Goal: Information Seeking & Learning: Get advice/opinions

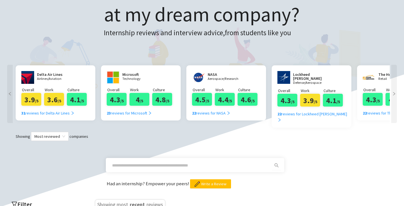
scroll to position [75, 0]
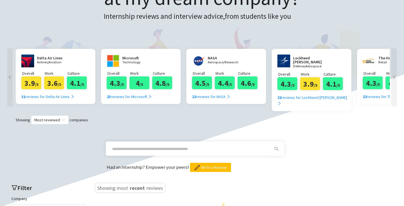
click at [174, 146] on input "text" at bounding box center [188, 149] width 152 height 6
click at [277, 148] on span "*********" at bounding box center [195, 149] width 178 height 14
click at [275, 147] on icon "search" at bounding box center [276, 149] width 5 height 5
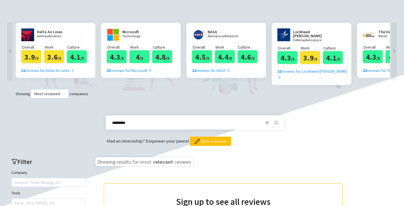
scroll to position [101, 0]
drag, startPoint x: 127, startPoint y: 116, endPoint x: 104, endPoint y: 112, distance: 23.2
click at [104, 116] on div "*********" at bounding box center [201, 123] width 199 height 14
type input "*"
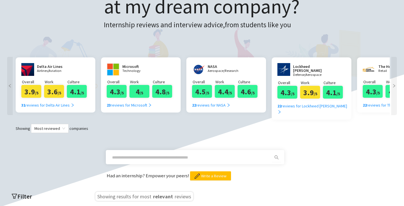
scroll to position [61, 0]
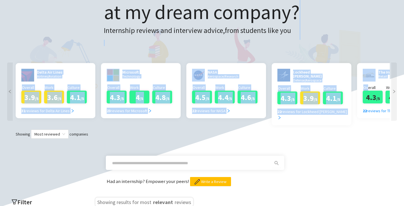
drag, startPoint x: 368, startPoint y: 86, endPoint x: 317, endPoint y: 46, distance: 65.6
click at [316, 46] on div "What is it like to intern at my dream company? Internship reviews and interview…" at bounding box center [202, 149] width 393 height 375
click at [317, 46] on div "What is it like to intern at my dream company? Internship reviews and interview…" at bounding box center [202, 10] width 356 height 96
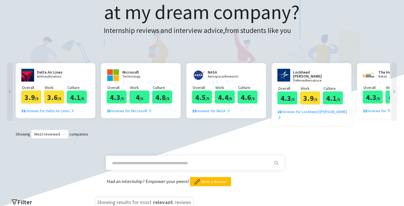
click at [317, 46] on div "What is it like to intern at my dream company? Internship reviews and interview…" at bounding box center [202, 10] width 356 height 96
click at [10, 90] on icon "left" at bounding box center [10, 92] width 4 height 4
click at [9, 90] on icon "left" at bounding box center [10, 92] width 4 height 4
click at [55, 130] on span "Most reviewed" at bounding box center [49, 134] width 31 height 9
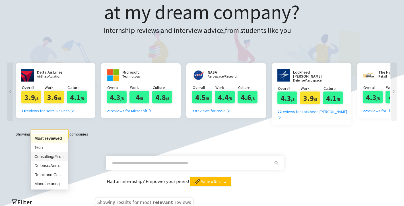
click at [56, 155] on div "Consulting/Finance" at bounding box center [49, 157] width 30 height 6
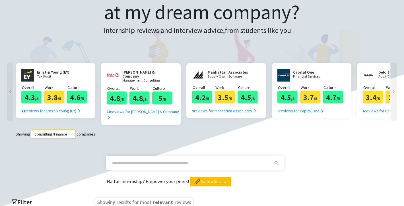
scroll to position [27, 0]
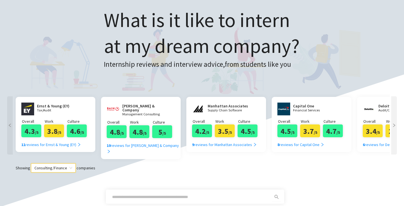
click at [394, 124] on icon "right" at bounding box center [394, 126] width 4 height 4
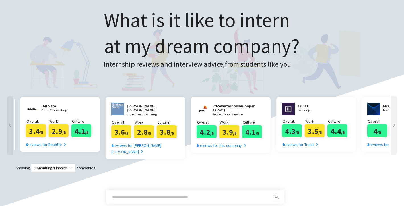
scroll to position [0, 341]
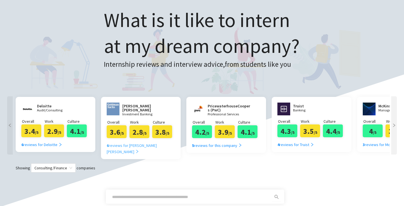
click at [141, 147] on div "6 reviews for [PERSON_NAME] [PERSON_NAME]" at bounding box center [143, 149] width 73 height 13
click at [395, 127] on icon "right" at bounding box center [394, 126] width 4 height 4
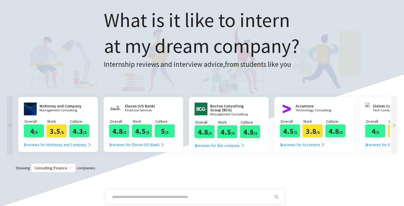
scroll to position [0, 683]
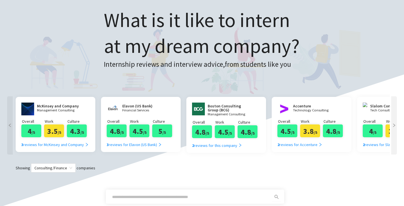
click at [395, 127] on icon "right" at bounding box center [394, 126] width 4 height 4
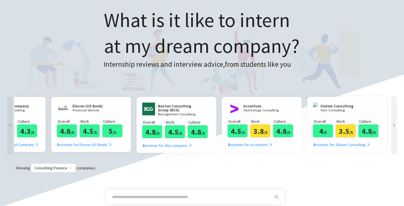
scroll to position [0, 734]
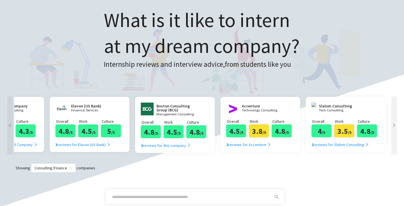
click at [395, 127] on icon "right" at bounding box center [394, 126] width 4 height 4
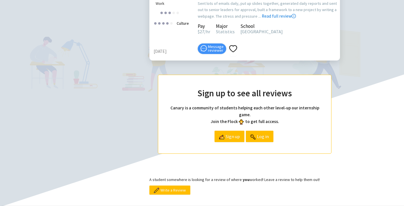
scroll to position [473, 0]
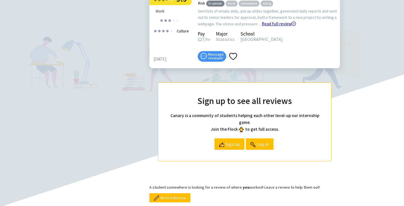
click at [266, 26] on link "Read full review" at bounding box center [279, 10] width 34 height 34
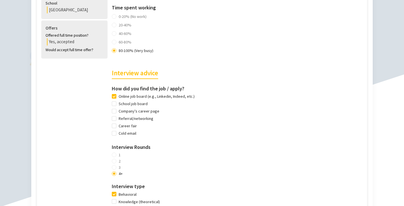
scroll to position [282, 0]
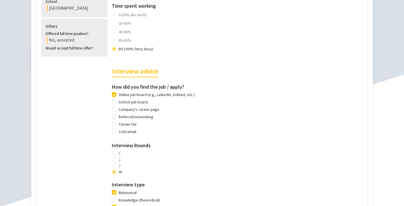
click at [113, 113] on div "Online job board (e.g., Linkedin, Indeed, etc.) School job board Company's care…" at bounding box center [155, 114] width 87 height 44
click at [116, 120] on span "Referral/networking" at bounding box center [135, 117] width 39 height 6
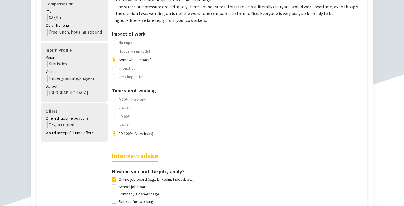
scroll to position [157, 0]
